Goal: Information Seeking & Learning: Learn about a topic

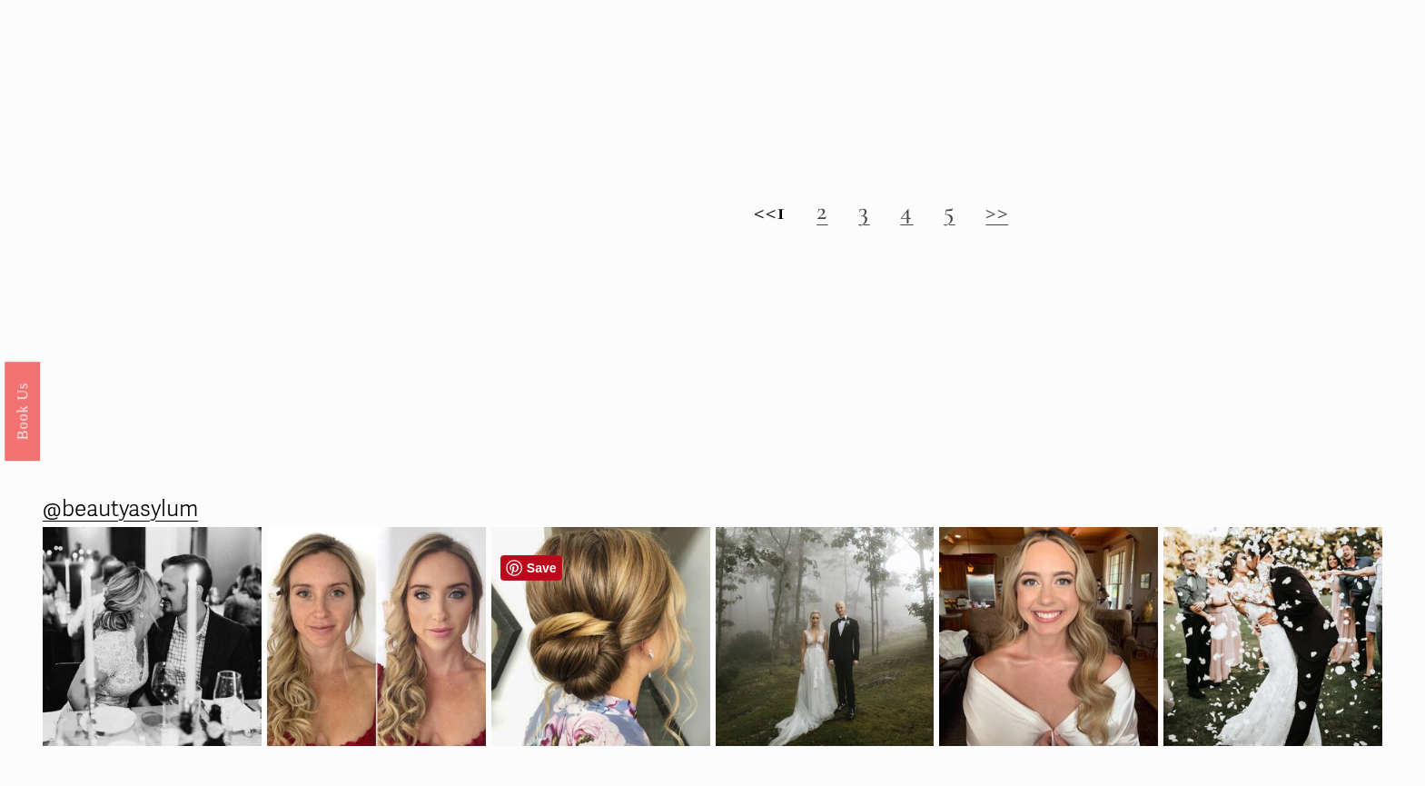
scroll to position [2112, 0]
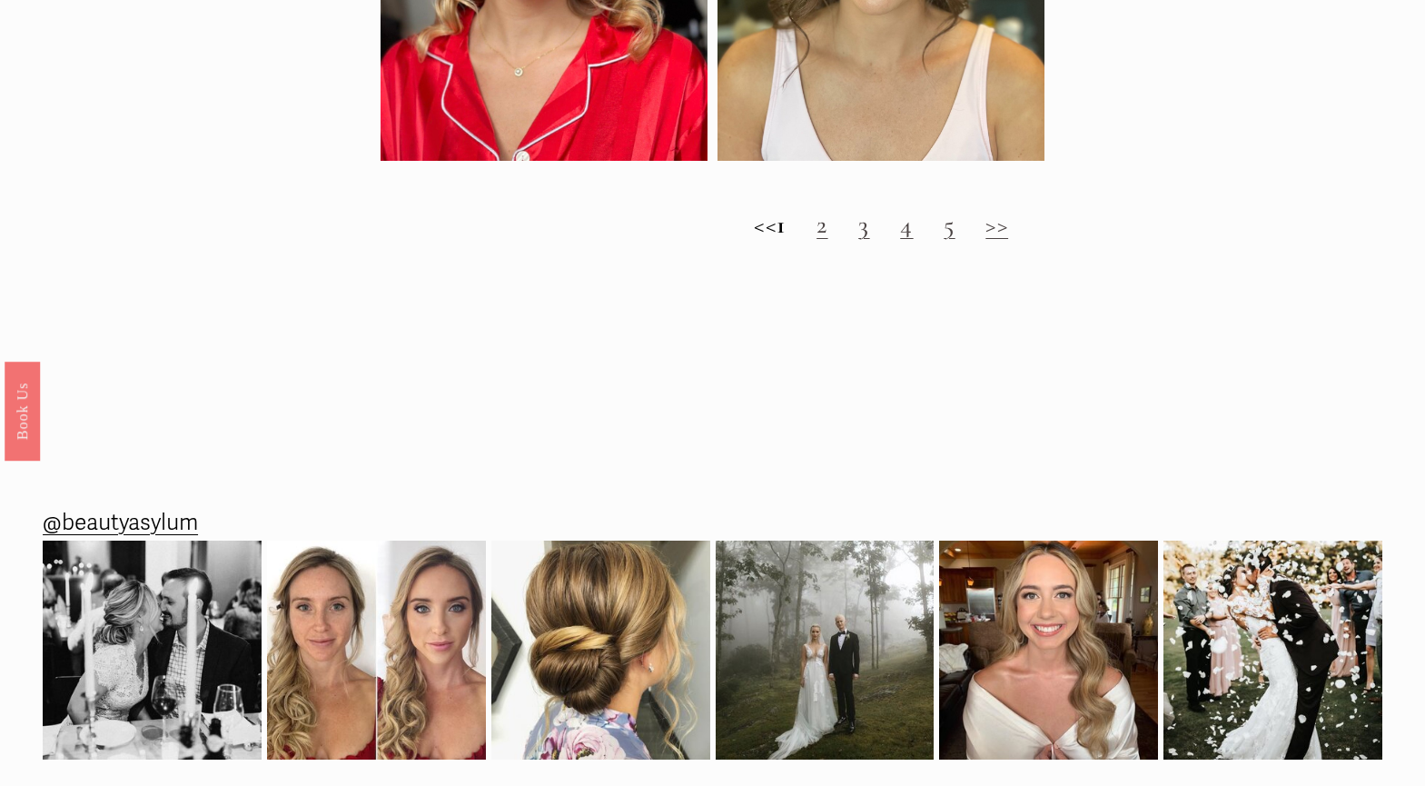
click at [869, 240] on link "3" at bounding box center [863, 224] width 11 height 31
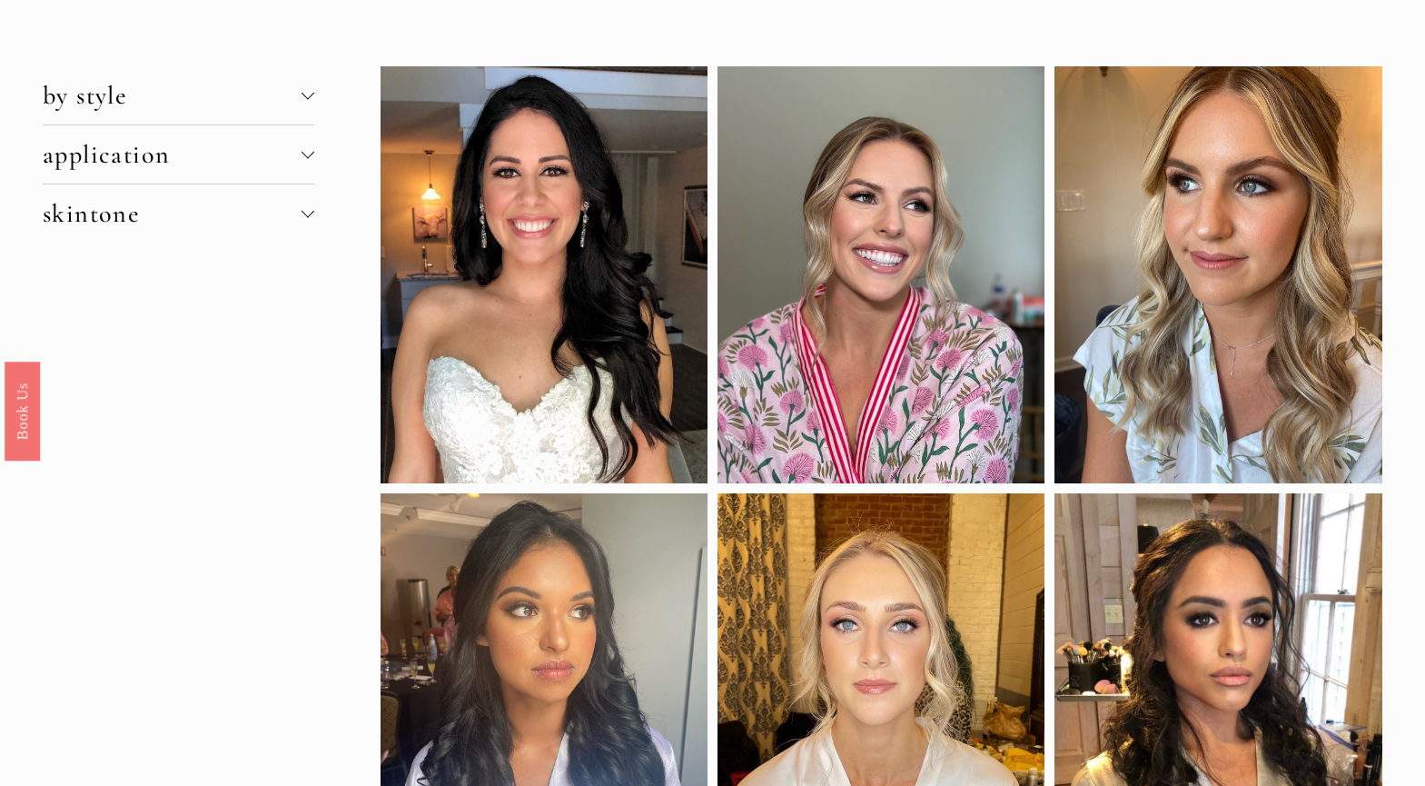
scroll to position [23, 0]
